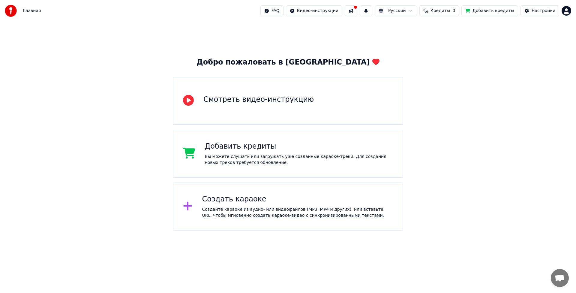
click at [560, 275] on span "Открытый чат" at bounding box center [559, 278] width 10 height 8
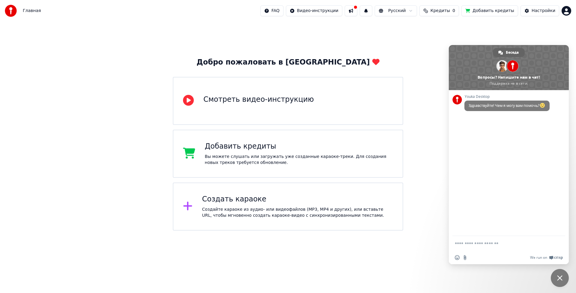
click at [560, 278] on span "Закрыть чат" at bounding box center [559, 277] width 5 height 5
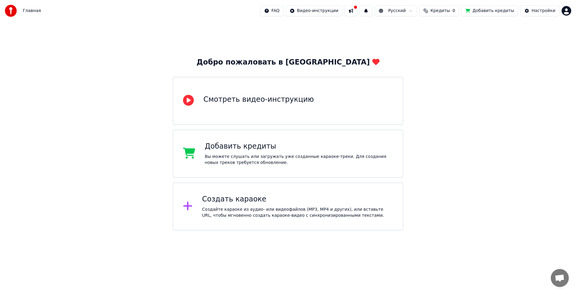
click at [243, 199] on div "Создать караоке" at bounding box center [297, 199] width 191 height 10
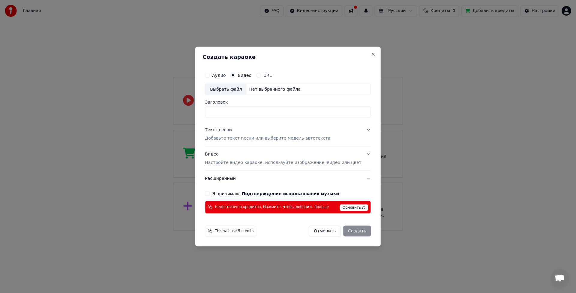
click at [358, 155] on button "Видео Настройте видео караоке: используйте изображение, видео или цвет" at bounding box center [288, 158] width 166 height 24
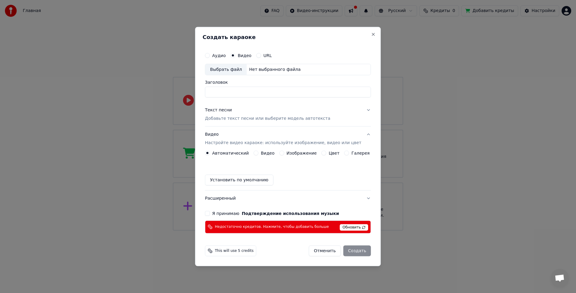
click at [264, 181] on button "Установить по умолчанию" at bounding box center [239, 179] width 68 height 11
click at [210, 212] on button "Я принимаю Подтверждение использования музыки" at bounding box center [207, 212] width 5 height 5
click at [315, 227] on span "Недостаточно кредитов. Нажмите, чтобы добавить больше" at bounding box center [272, 226] width 114 height 5
